Goal: Transaction & Acquisition: Download file/media

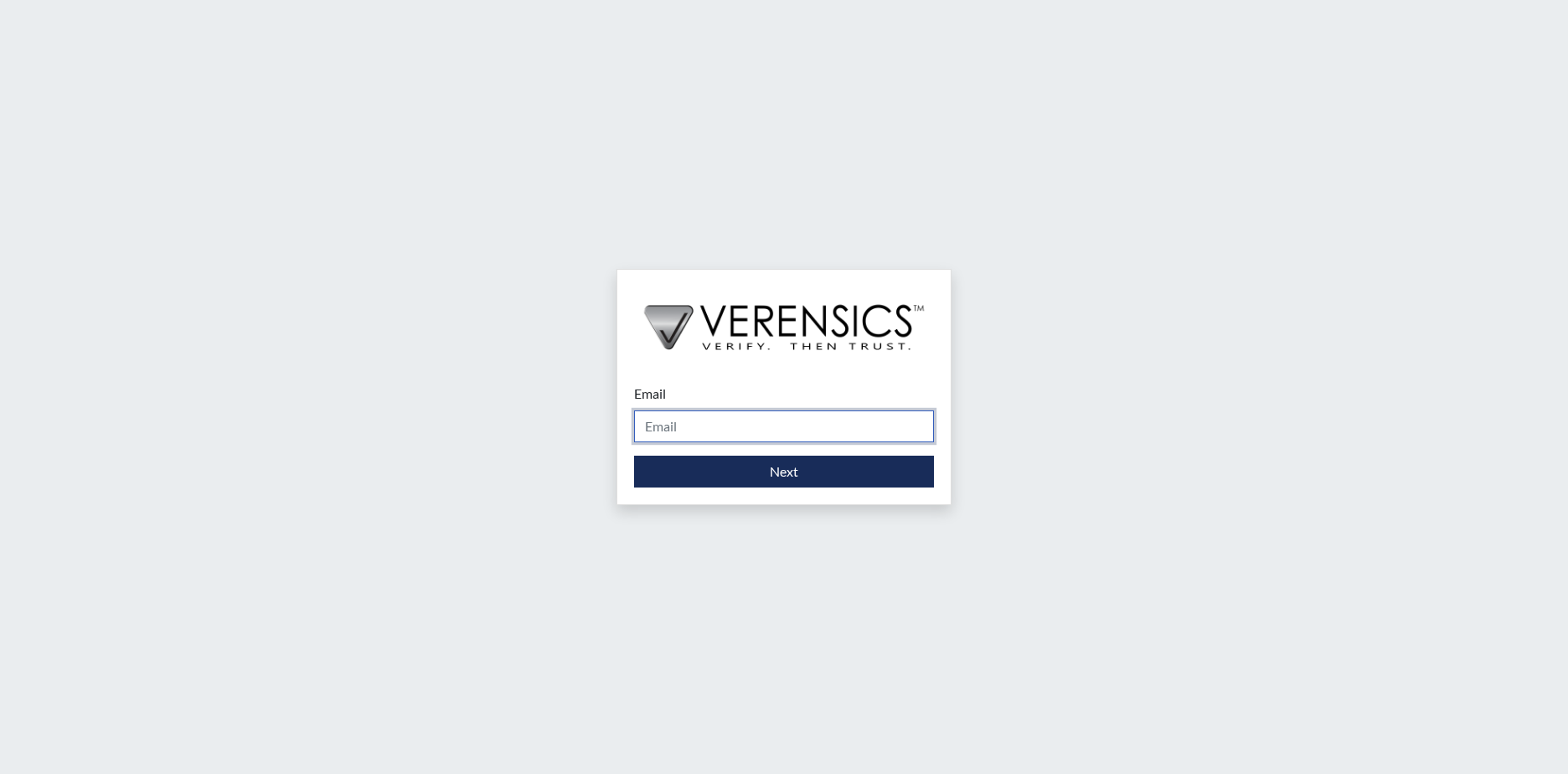
click at [746, 434] on input "Email" at bounding box center [784, 426] width 300 height 32
type input "wilhelmina.franklin@gdc.ga.gov"
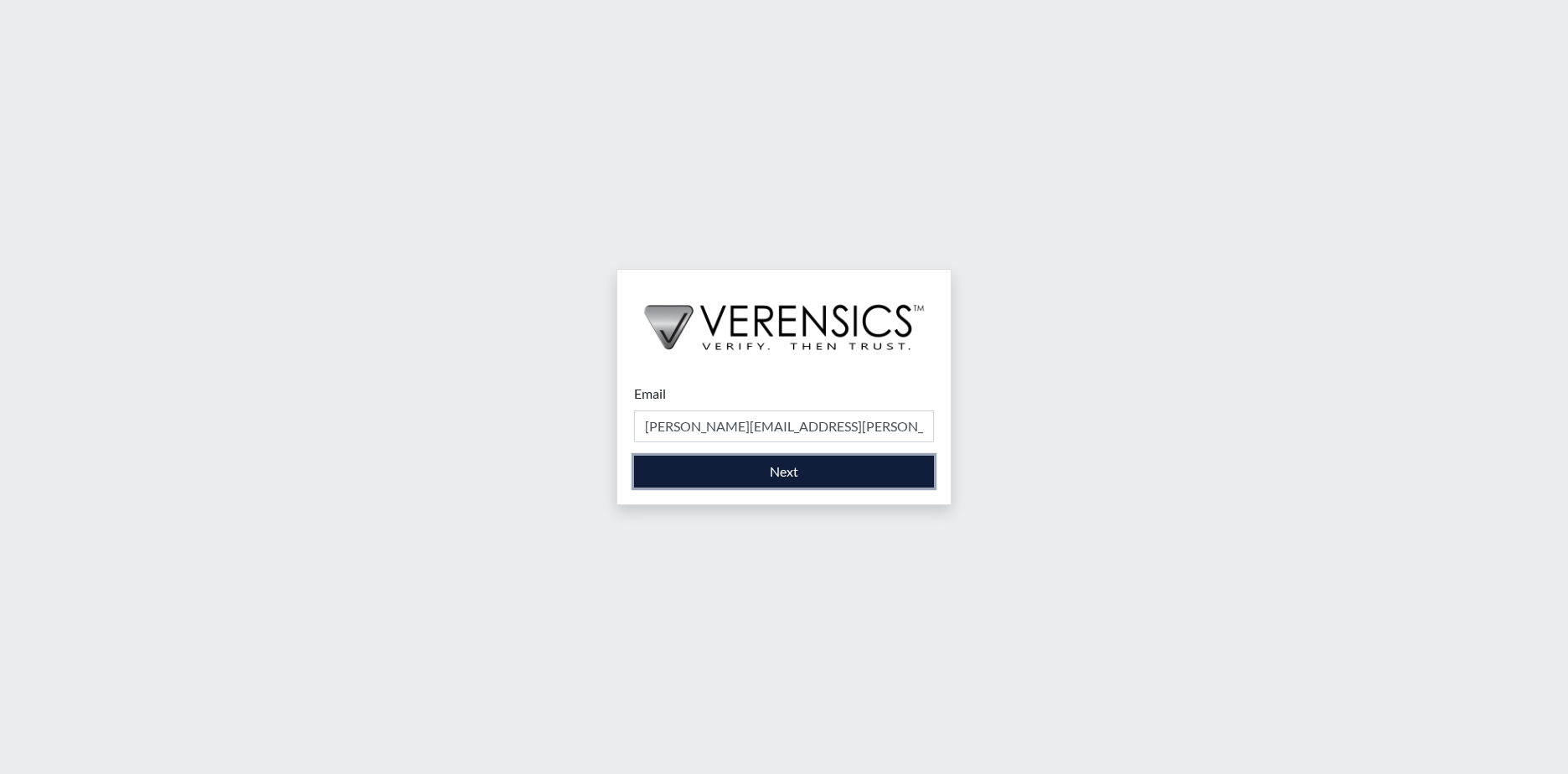
click at [693, 466] on button "Next" at bounding box center [784, 472] width 300 height 32
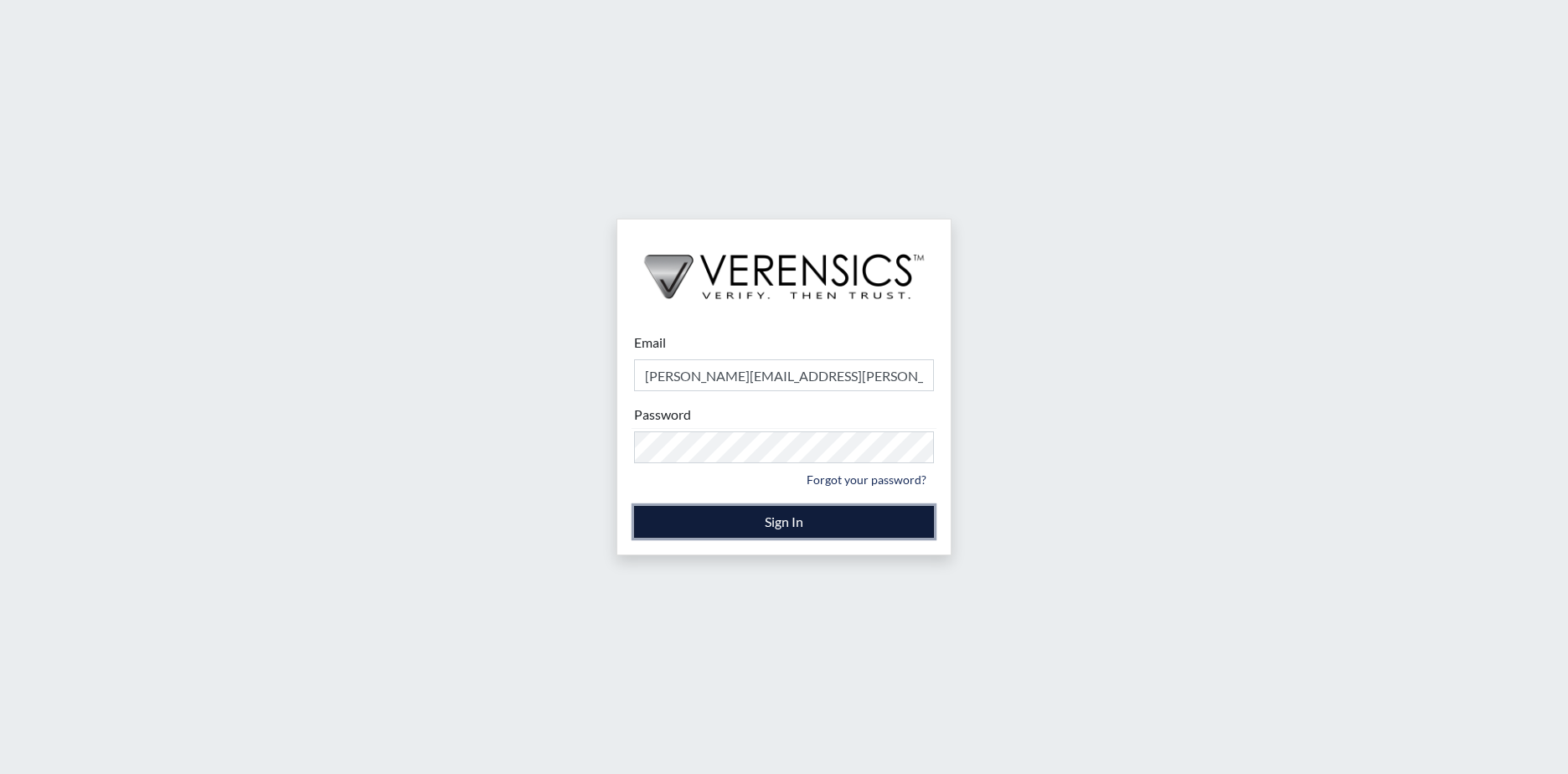
click at [656, 515] on button "Sign In" at bounding box center [784, 522] width 300 height 32
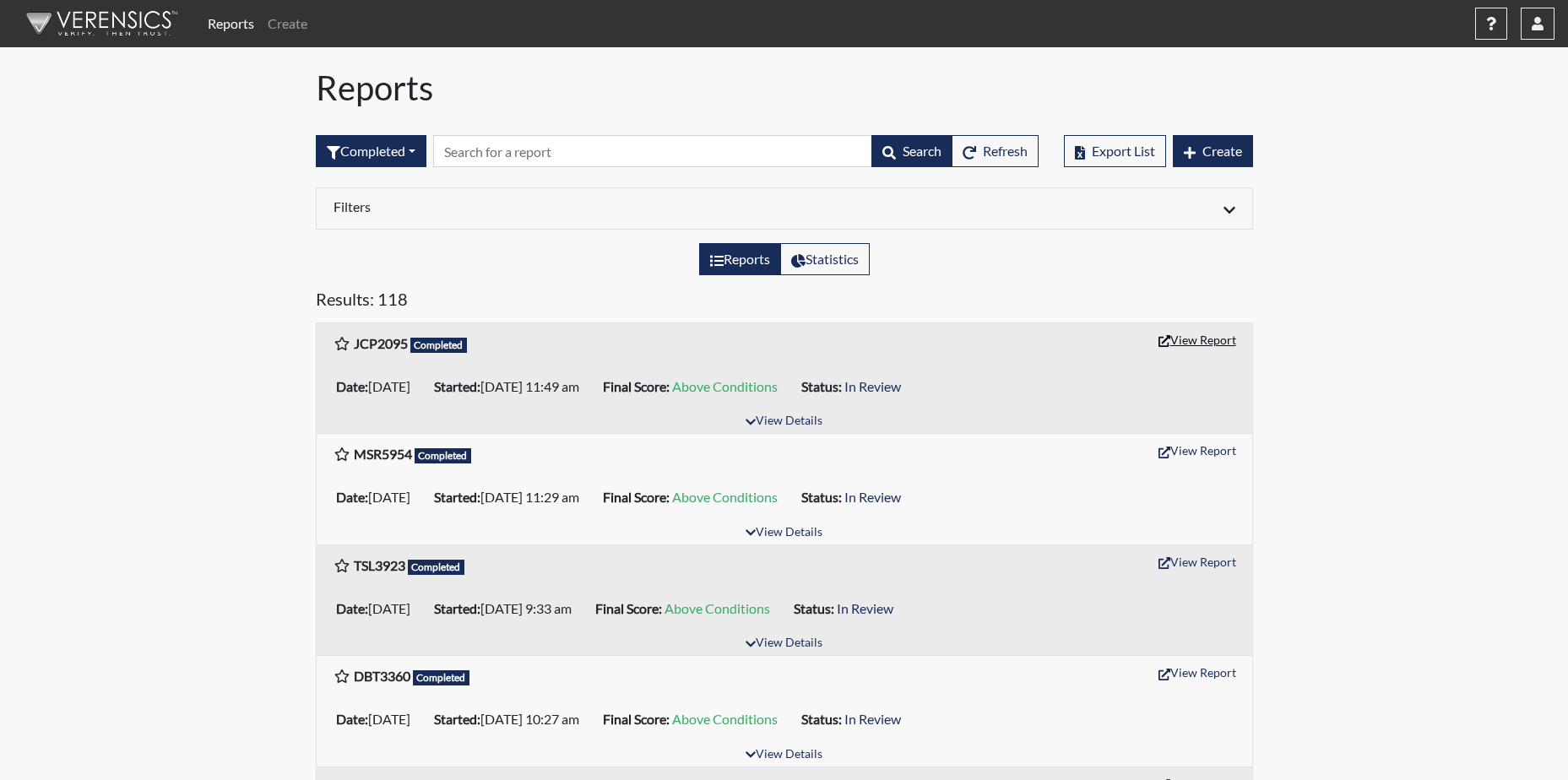
click at [1216, 342] on button "View Report" at bounding box center [1197, 340] width 93 height 26
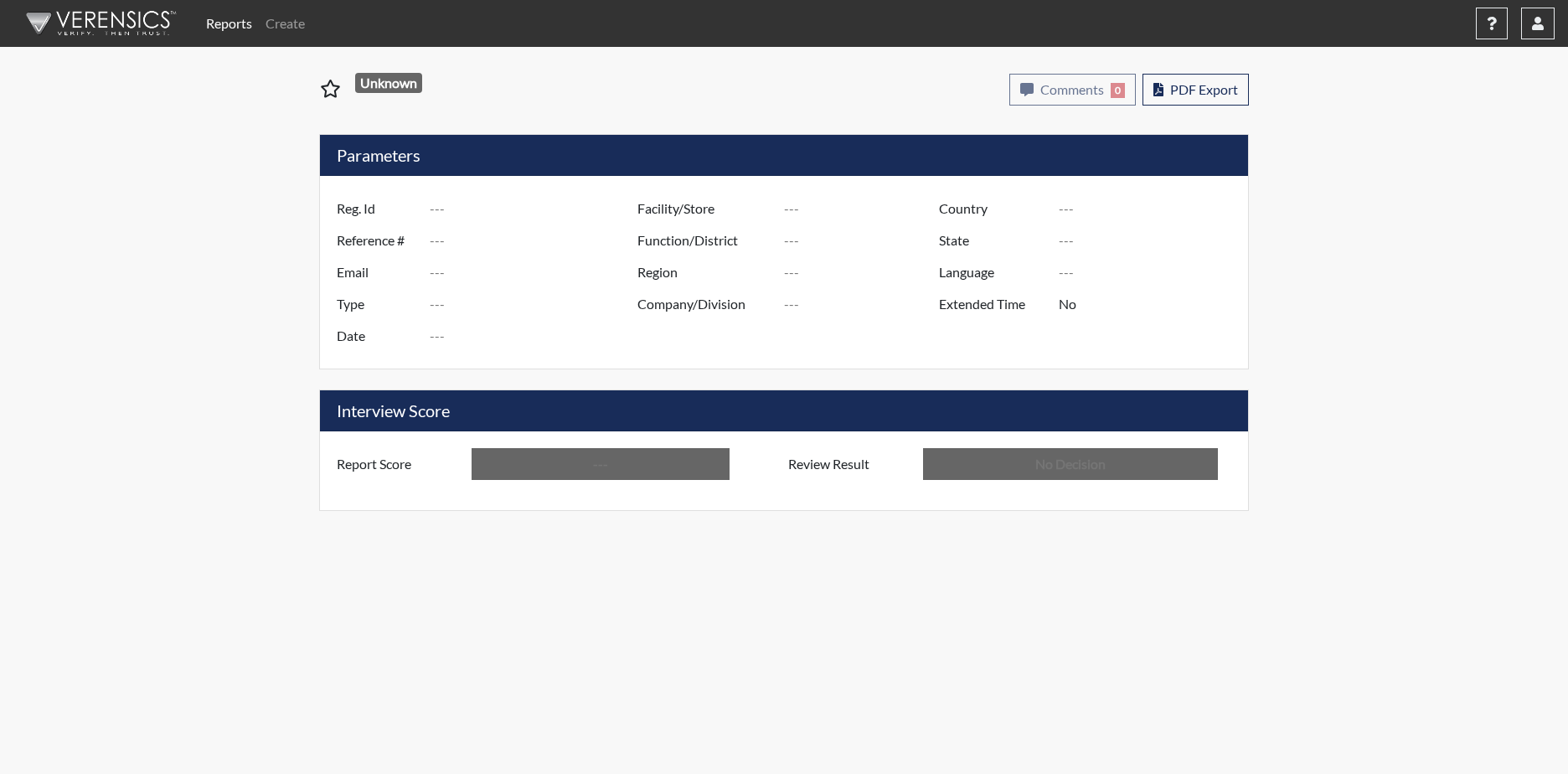
type input "JCP2095"
type input "51391"
type input "---"
type input "Corrections Pre-Employment"
type input "Sep 19, 2025"
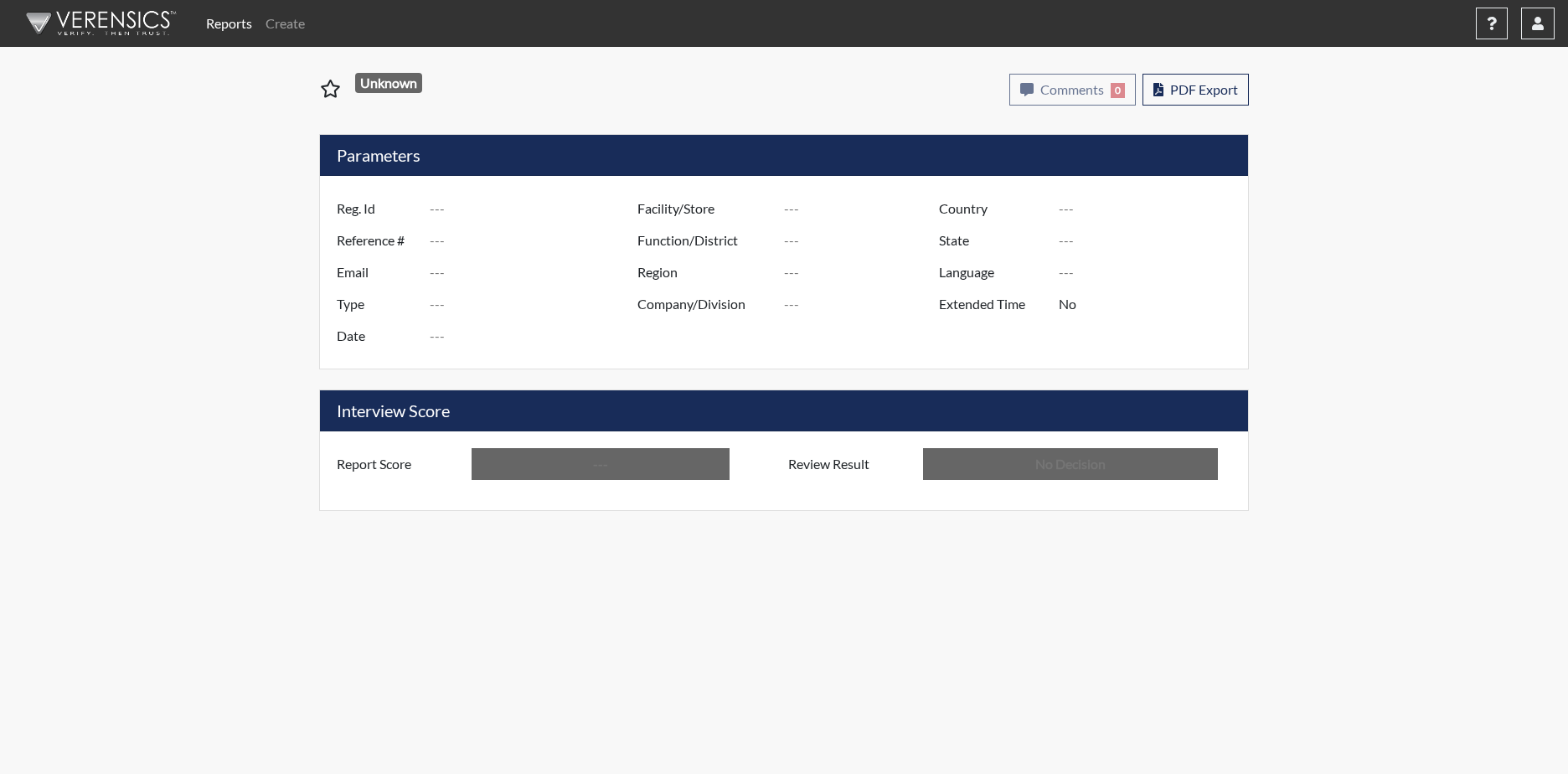
type input "Hancock SP"
type input "United States"
type input "Georgia"
type input "English"
type input "Above Conditions"
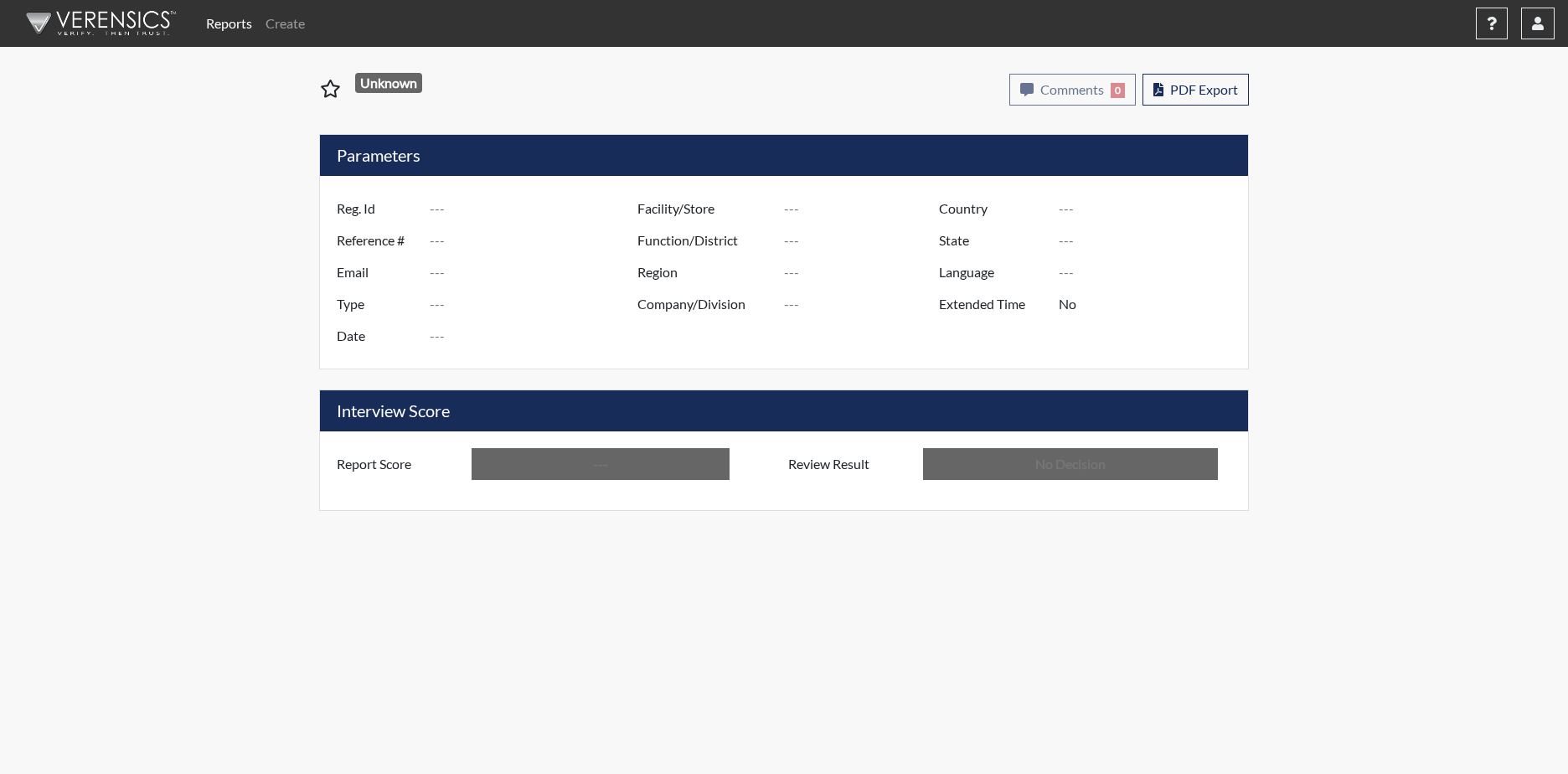
type input "In Review"
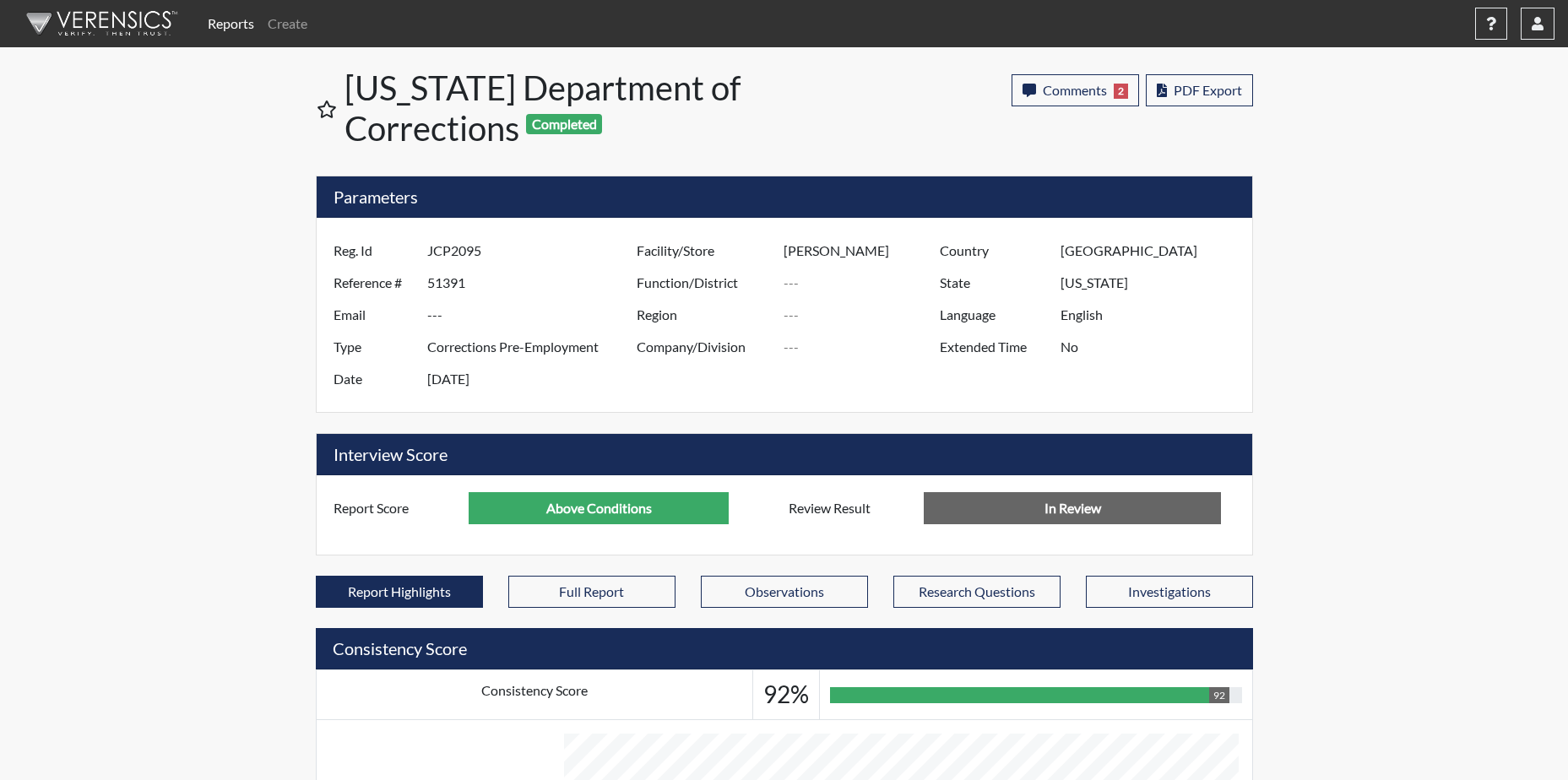
scroll to position [280, 702]
click at [1208, 76] on button "PDF Export" at bounding box center [1199, 90] width 107 height 32
